Goal: Check status: Check status

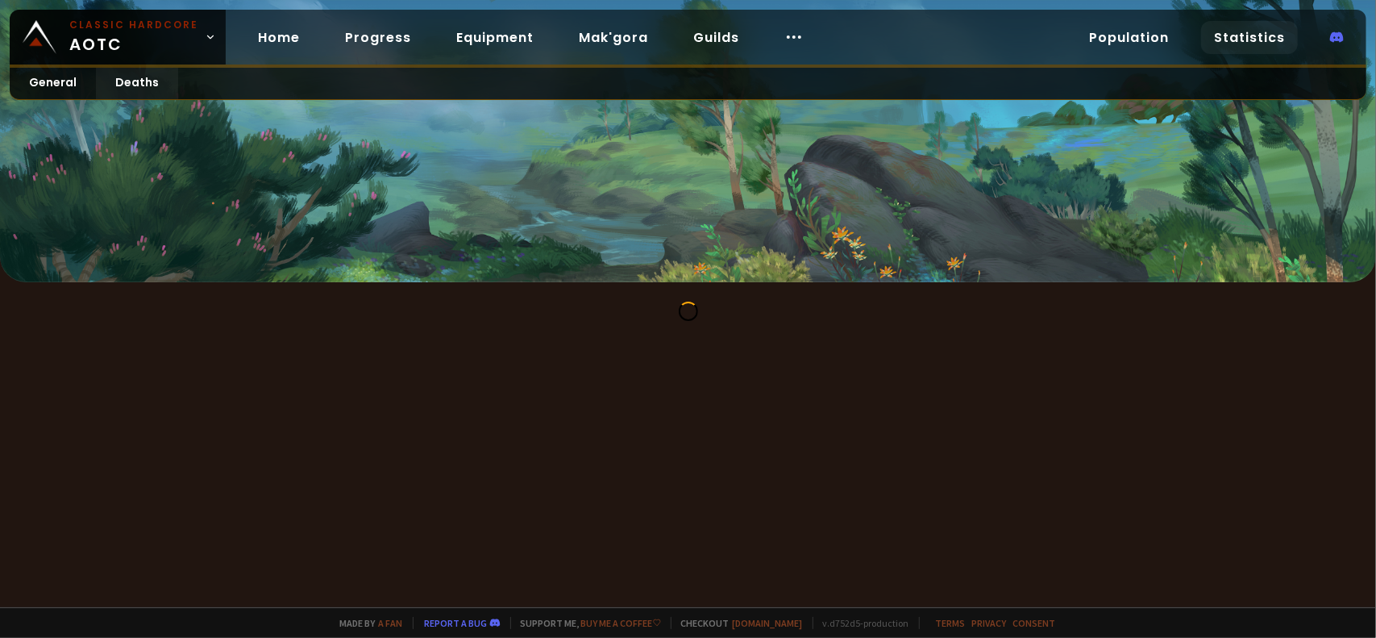
click at [472, 360] on div at bounding box center [688, 303] width 1376 height 607
click at [52, 75] on link "General" at bounding box center [53, 83] width 86 height 31
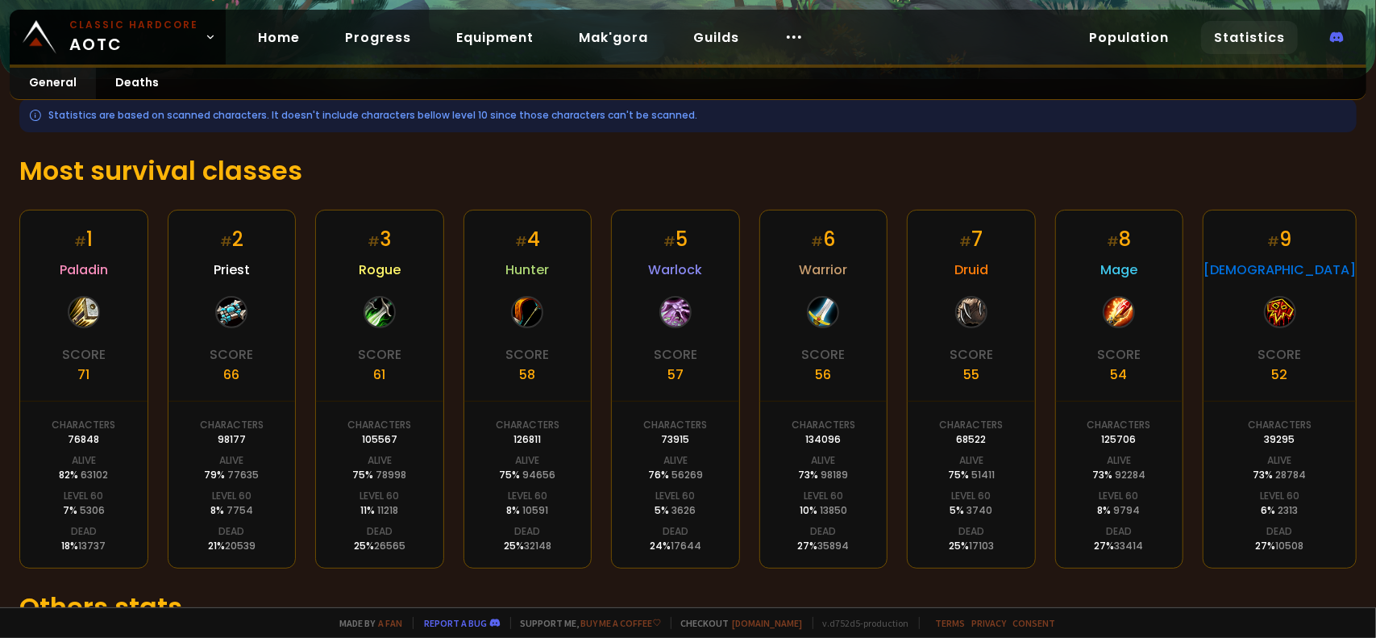
scroll to position [335, 0]
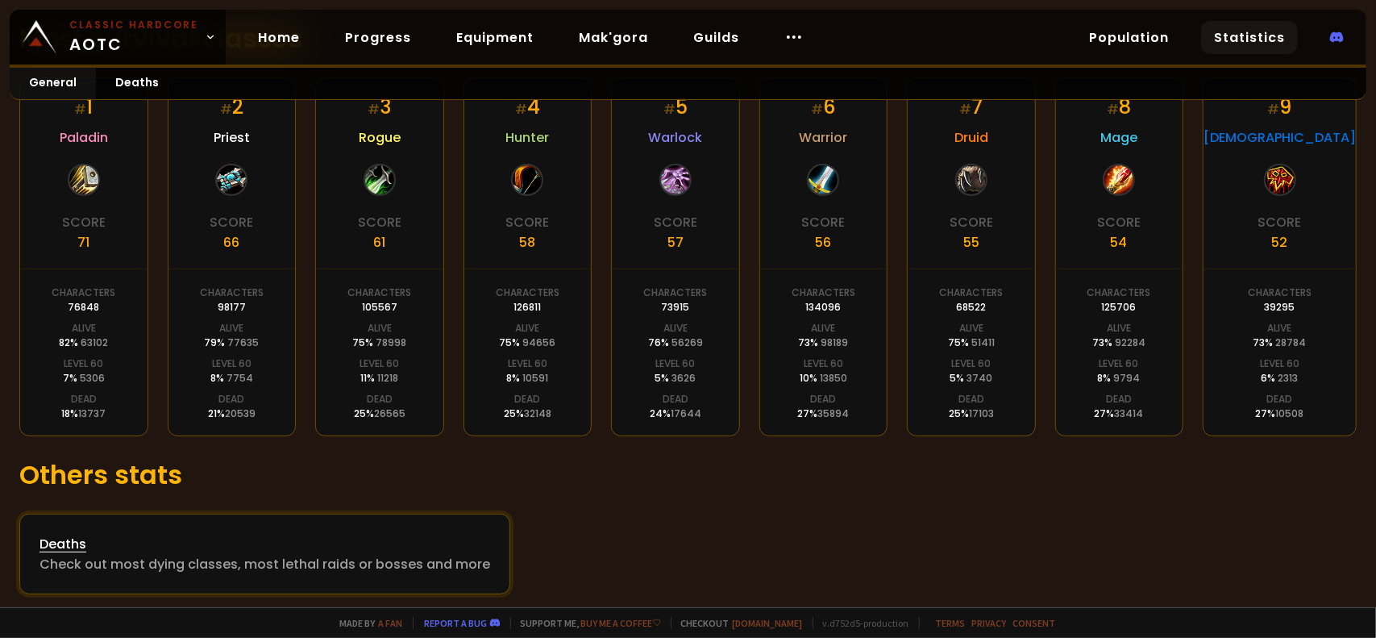
click at [66, 538] on div "Deaths" at bounding box center [264, 544] width 451 height 20
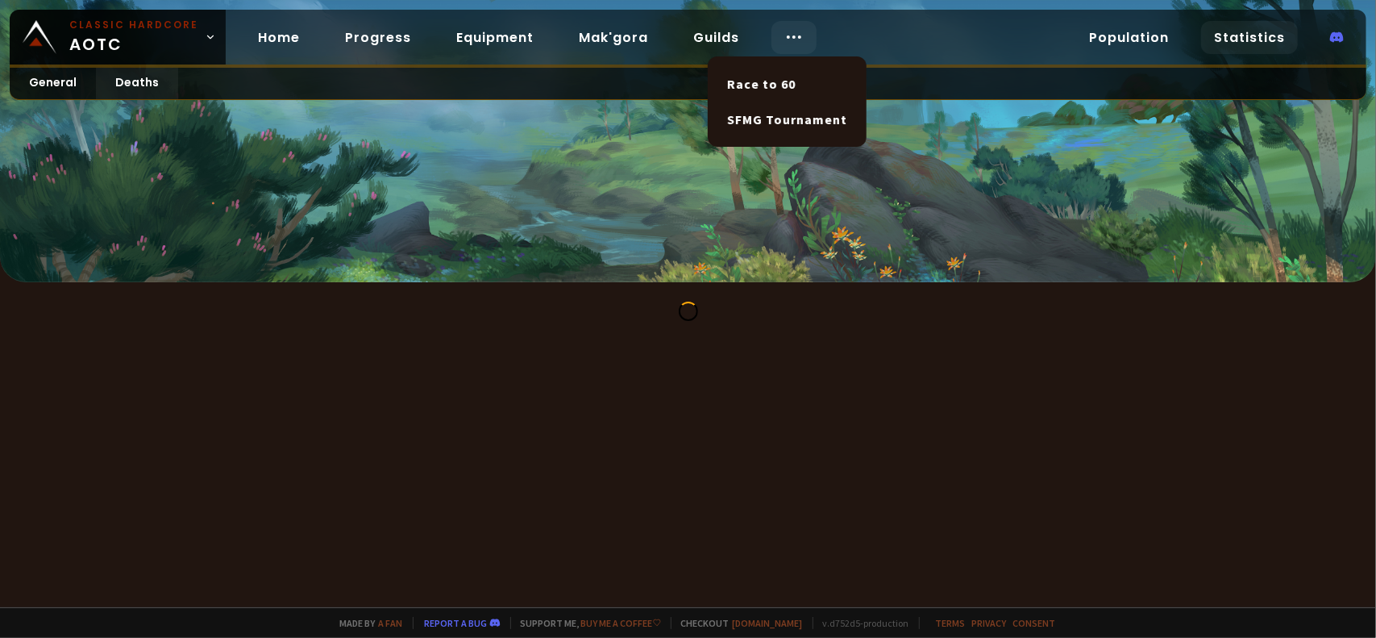
click at [771, 27] on div at bounding box center [793, 37] width 45 height 33
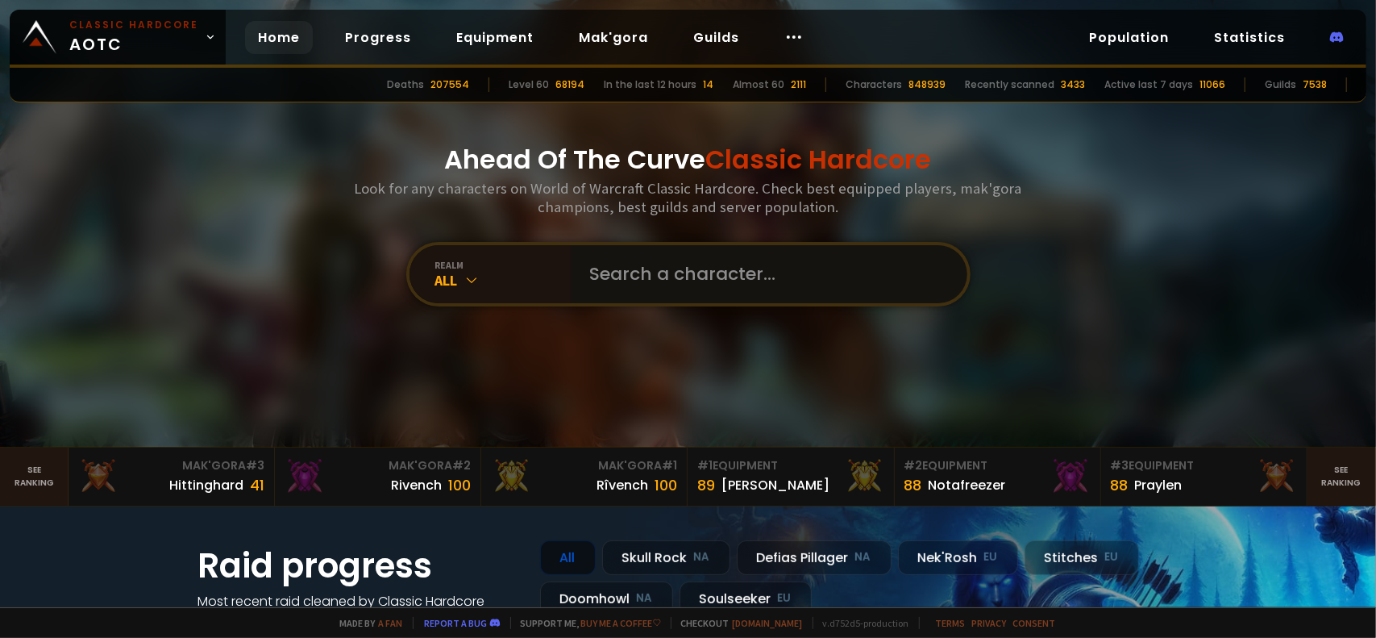
click at [684, 283] on input "text" at bounding box center [764, 274] width 368 height 58
type input "Jacex"
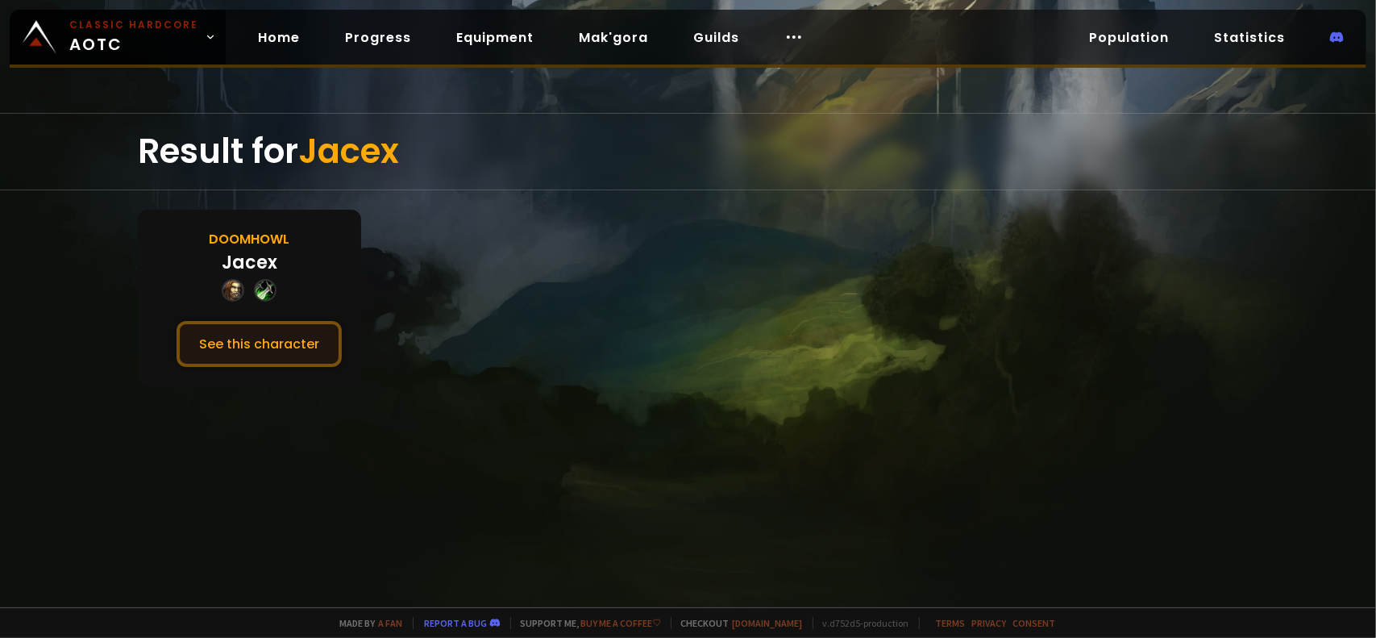
click at [285, 339] on button "See this character" at bounding box center [259, 344] width 165 height 46
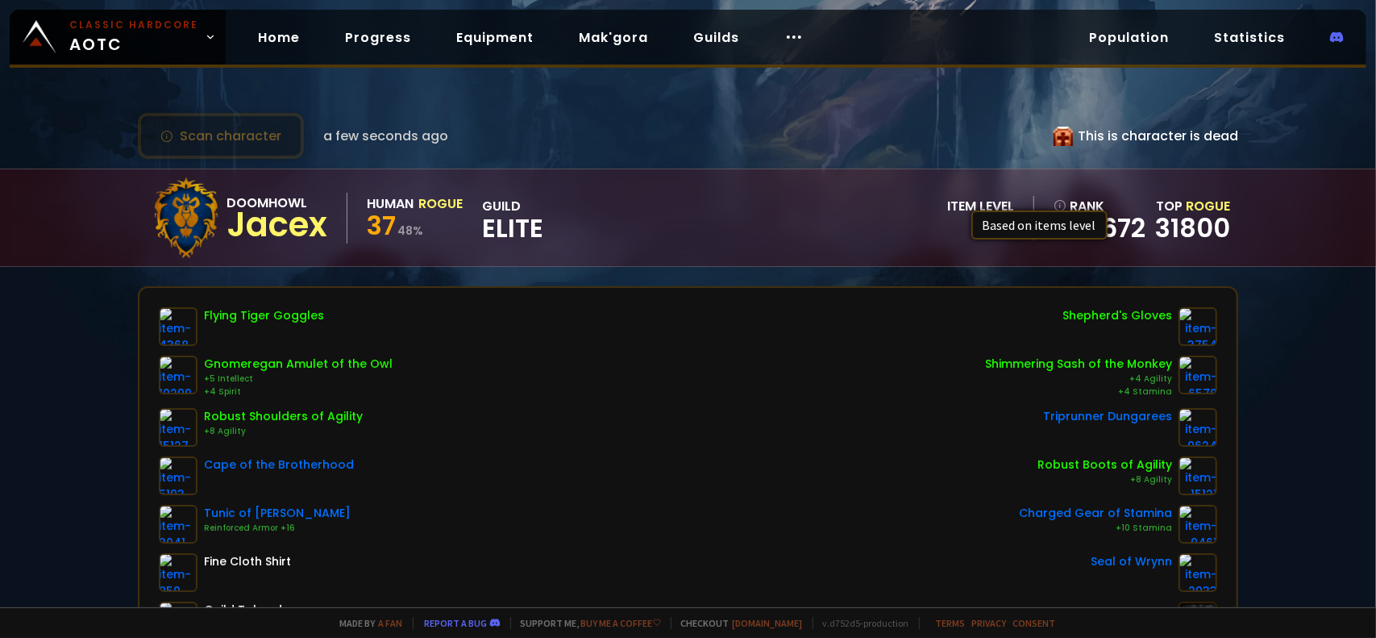
click at [1054, 201] on icon at bounding box center [1060, 205] width 13 height 13
click at [1205, 201] on span "Rogue" at bounding box center [1208, 206] width 44 height 19
click at [1118, 133] on div "This is character is dead" at bounding box center [1146, 136] width 185 height 20
